Goal: Register for event/course

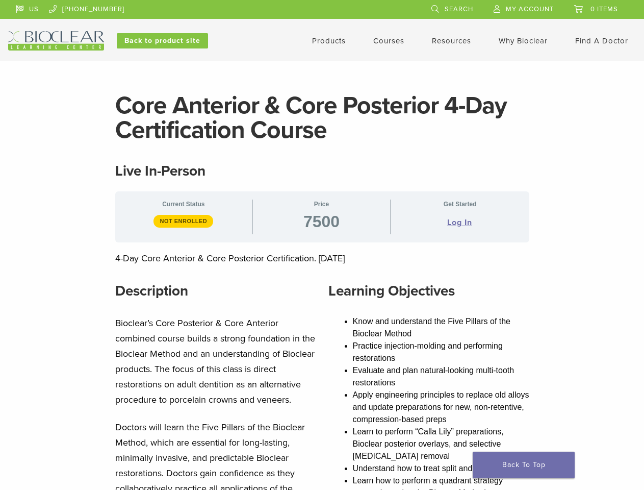
click at [322, 30] on div "US [PHONE_NUMBER] Search My Account 0 items Cart No products in the cart. Back …" at bounding box center [322, 25] width 628 height 51
click at [27, 8] on link "US" at bounding box center [27, 7] width 23 height 15
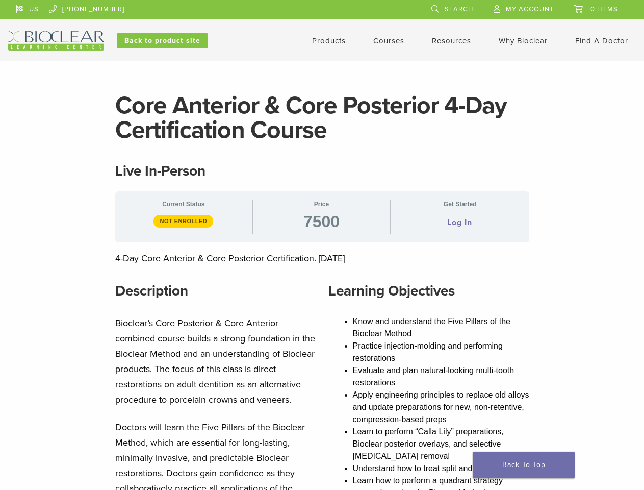
click at [322, 216] on span "7500" at bounding box center [322, 221] width 36 height 16
click at [183, 221] on span "Not Enrolled" at bounding box center [184, 221] width 60 height 12
